Goal: Task Accomplishment & Management: Manage account settings

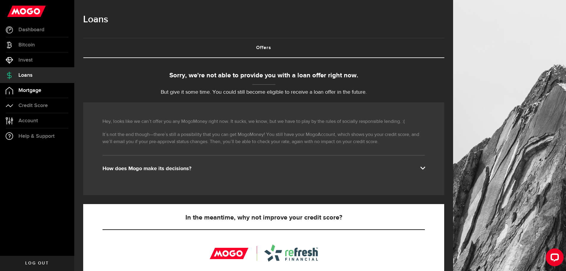
click at [29, 90] on span "Mortgage" at bounding box center [29, 90] width 23 height 5
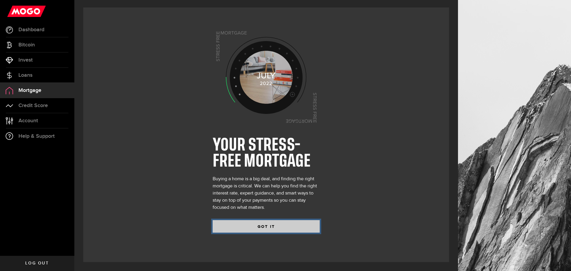
click at [270, 224] on button "GOT IT" at bounding box center [266, 226] width 107 height 12
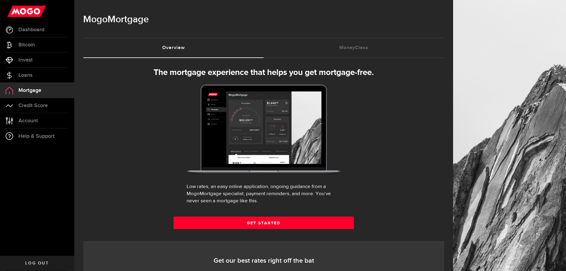
select select "3knYdhfXw4iYoq2m0WGQES"
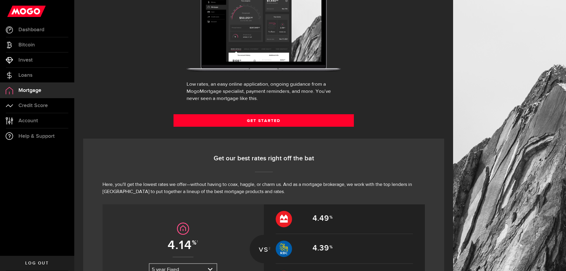
scroll to position [97, 0]
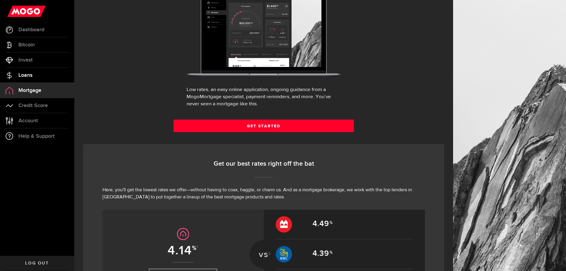
click at [30, 74] on span "Loans" at bounding box center [25, 75] width 14 height 5
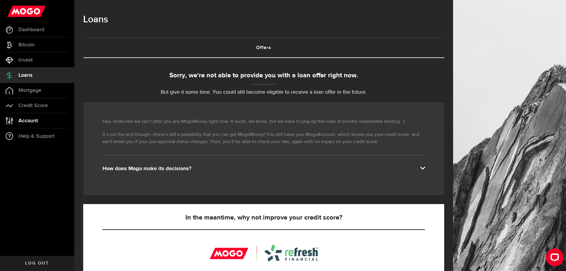
click at [36, 119] on span "Account" at bounding box center [28, 120] width 20 height 5
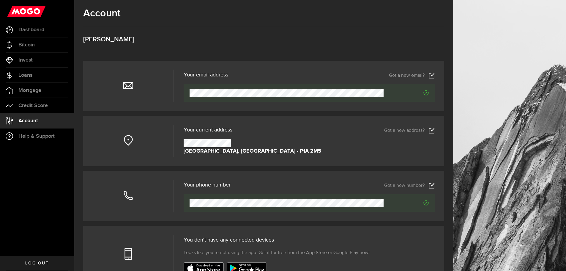
click at [435, 184] on icon at bounding box center [432, 186] width 6 height 6
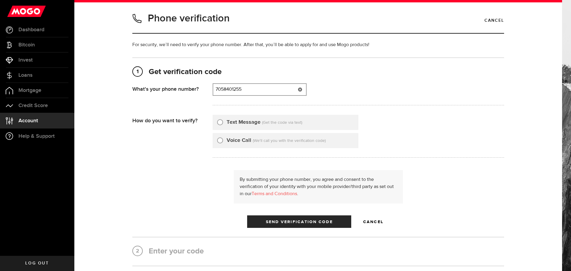
click at [256, 90] on input "7058401255" at bounding box center [259, 89] width 93 height 11
type input "7054934201"
click at [218, 122] on input "Text Message" at bounding box center [220, 121] width 6 height 6
radio input "true"
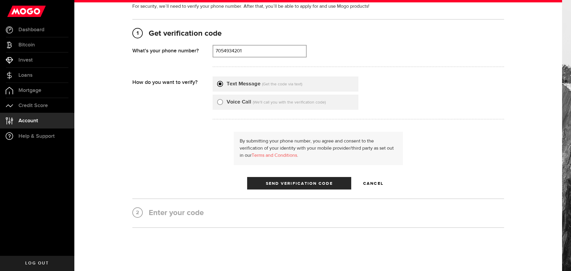
scroll to position [44, 0]
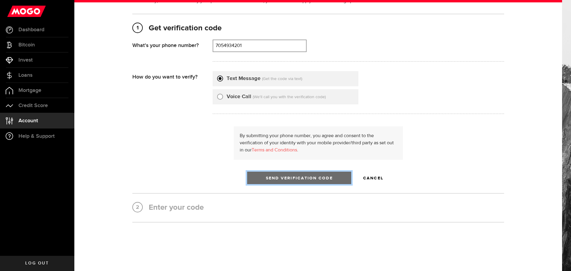
click at [303, 177] on span "Send Verification Code" at bounding box center [299, 178] width 67 height 4
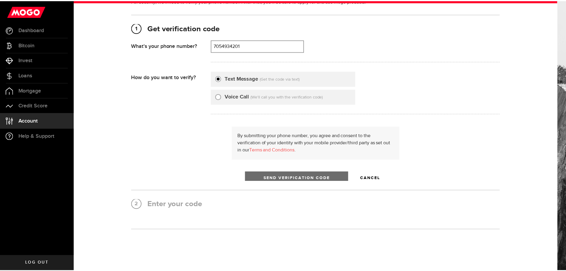
scroll to position [0, 0]
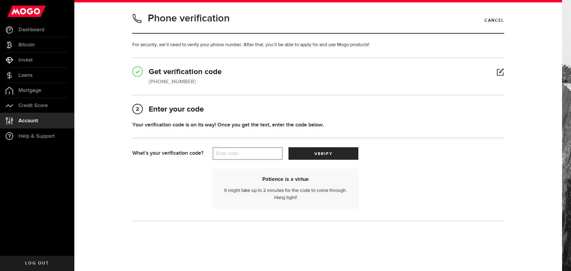
click at [239, 157] on label "Enter code" at bounding box center [248, 153] width 70 height 12
click at [239, 157] on input "Enter code" at bounding box center [248, 153] width 70 height 12
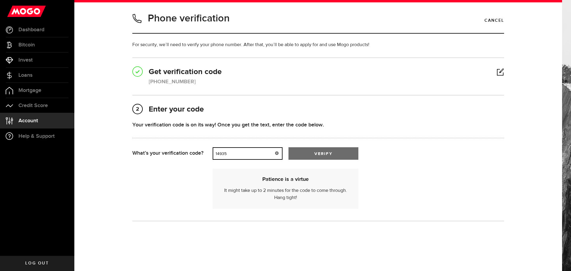
type input "14935"
click at [312, 152] on button "verify" at bounding box center [323, 153] width 70 height 12
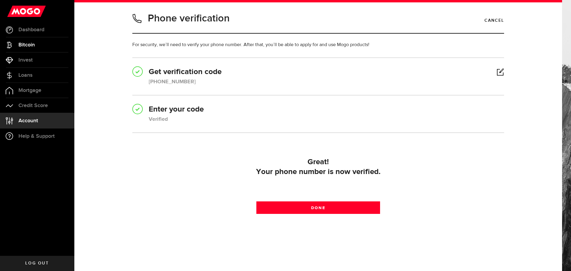
click at [24, 45] on span "Bitcoin" at bounding box center [26, 44] width 16 height 5
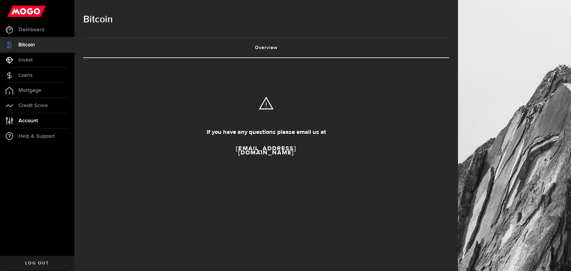
click at [30, 120] on span "Account" at bounding box center [28, 120] width 20 height 5
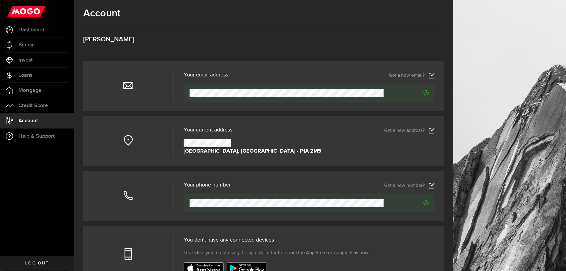
click at [38, 262] on span "Log out" at bounding box center [36, 263] width 23 height 4
